Goal: Find specific page/section

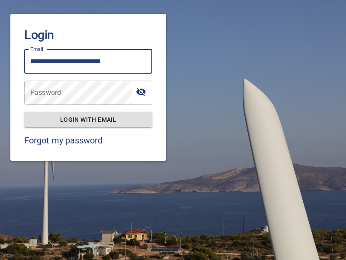
type input "**********"
click at [88, 119] on span "Login with email" at bounding box center [88, 119] width 114 height 11
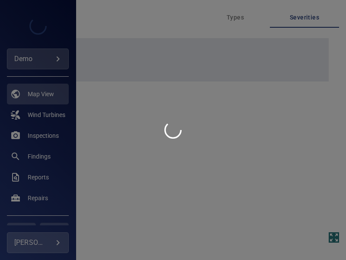
type input "****"
